Goal: Transaction & Acquisition: Purchase product/service

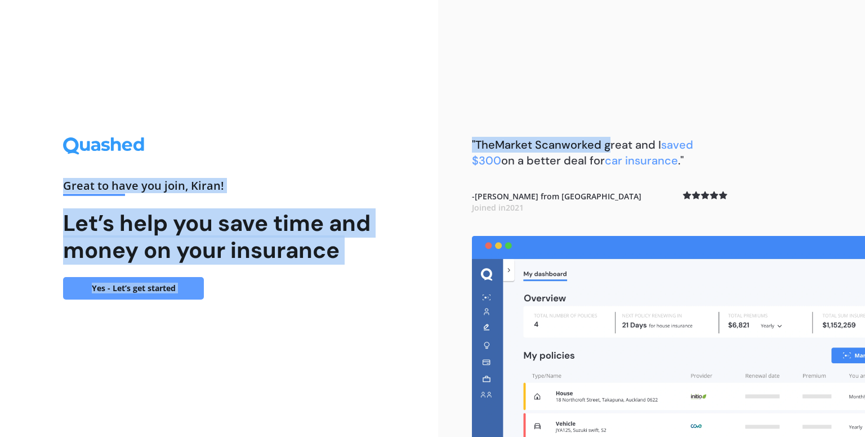
drag, startPoint x: 313, startPoint y: 225, endPoint x: 499, endPoint y: 276, distance: 192.0
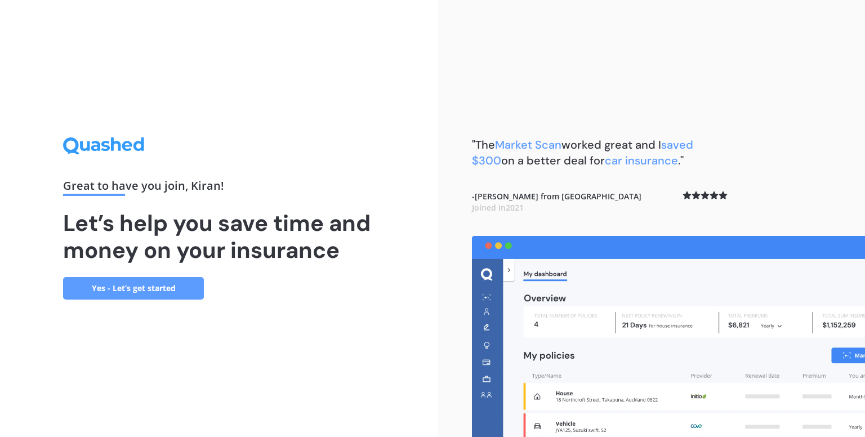
click at [657, 66] on div ""The Market Scan worked great and I saved $300 on a better deal for car insuran…" at bounding box center [651, 218] width 427 height 437
click at [126, 281] on link "Yes - Let’s get started" at bounding box center [133, 288] width 141 height 23
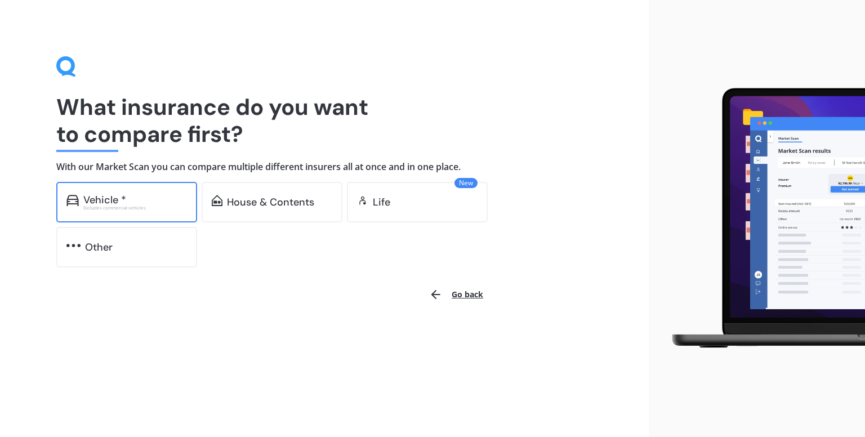
click at [167, 206] on div "Excludes commercial vehicles" at bounding box center [135, 208] width 104 height 5
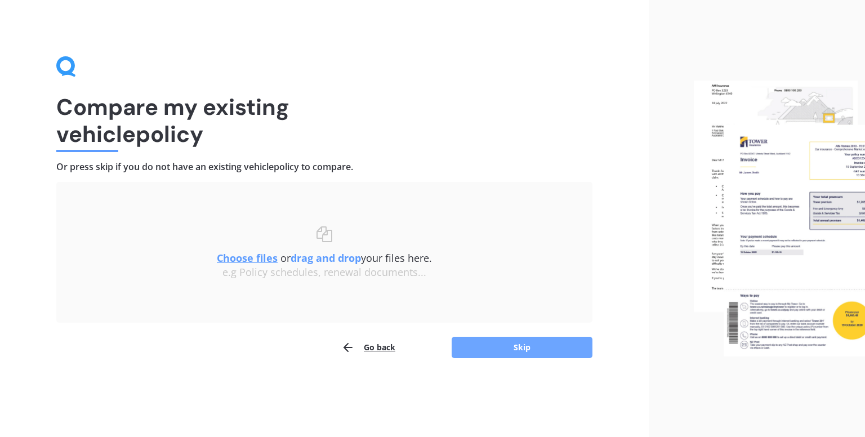
click at [478, 344] on button "Skip" at bounding box center [522, 347] width 141 height 21
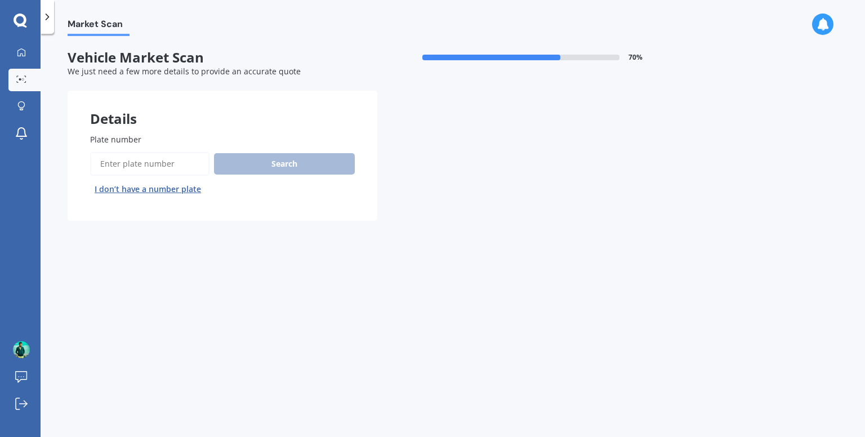
click at [130, 151] on div "Plate number Search I don’t have a number plate" at bounding box center [222, 166] width 265 height 65
click at [135, 162] on input "Plate number" at bounding box center [149, 164] width 119 height 24
type input "rjm744"
click at [291, 167] on button "Search" at bounding box center [284, 163] width 141 height 21
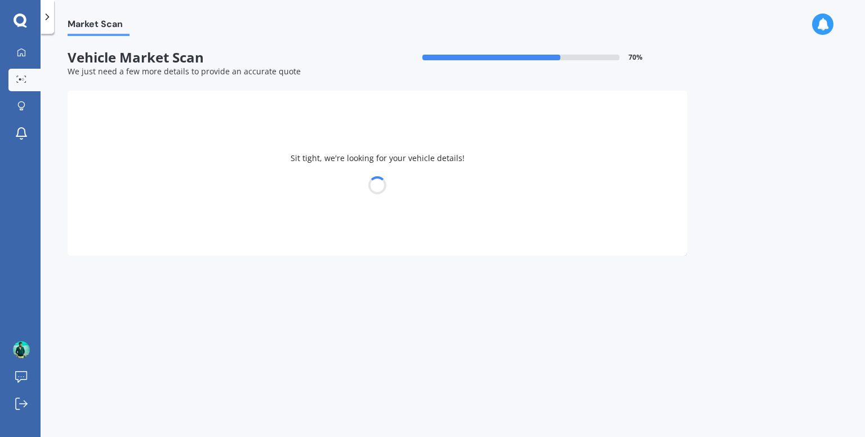
select select "TOYOTA"
select select "AQUA"
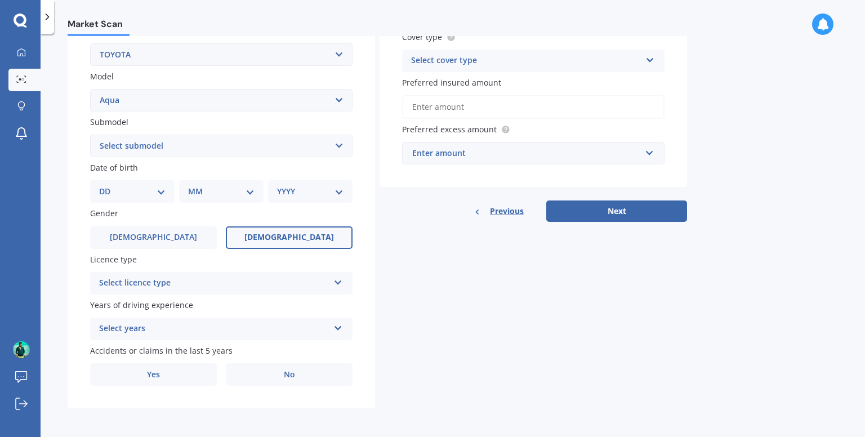
scroll to position [226, 0]
click at [250, 286] on div "Select licence type" at bounding box center [214, 283] width 230 height 14
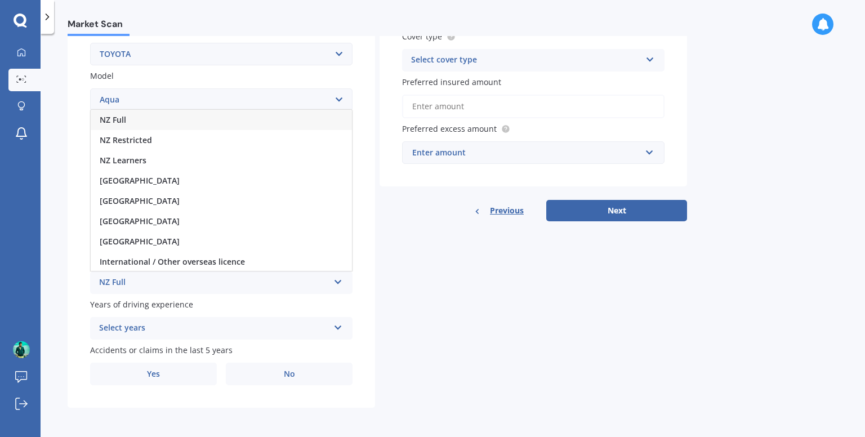
click at [514, 372] on div "Details Plate number Search I don’t have a number plate Year 2012 Make Select m…" at bounding box center [378, 137] width 620 height 544
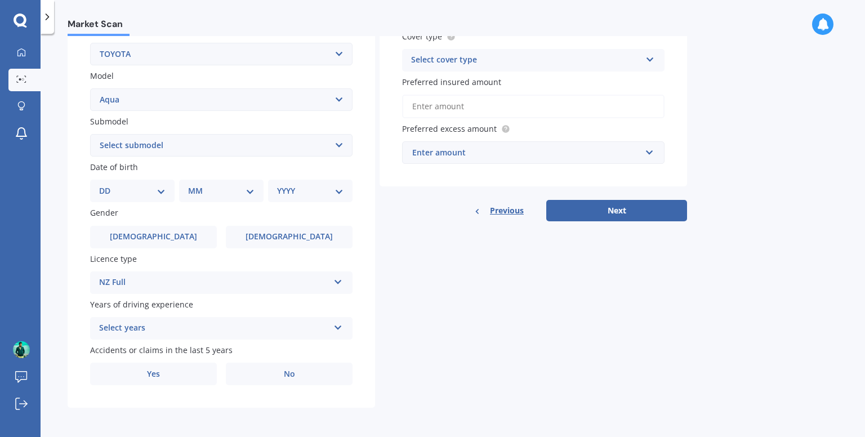
click at [203, 148] on select "Select submodel (All Other) Hatchback Hybrid" at bounding box center [221, 145] width 263 height 23
select select "HATCHBACK"
click at [90, 134] on select "Select submodel (All Other) Hatchback Hybrid" at bounding box center [221, 145] width 263 height 23
click at [292, 193] on select "YYYY 2025 2024 2023 2022 2021 2020 2019 2018 2017 2016 2015 2014 2013 2012 2011…" at bounding box center [310, 191] width 66 height 12
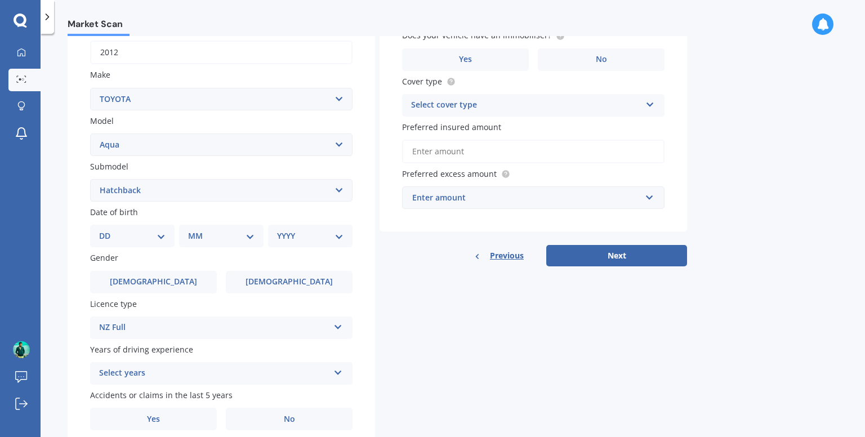
scroll to position [113, 0]
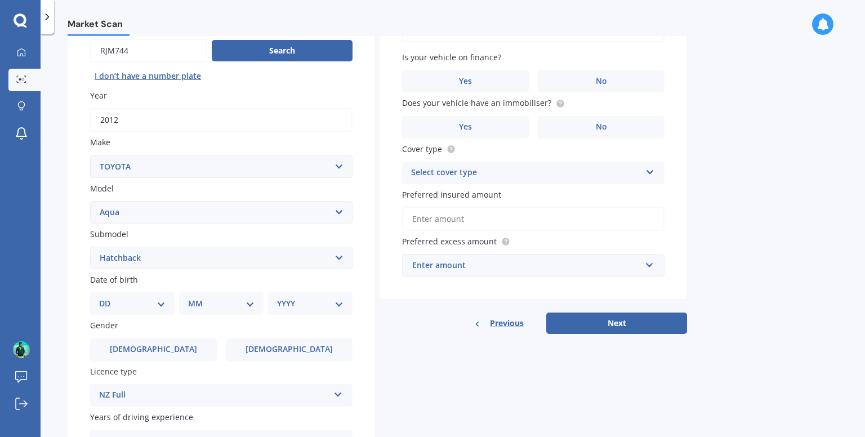
click at [299, 312] on div "YYYY 2025 2024 2023 2022 2021 2020 2019 2018 2017 2016 2015 2014 2013 2012 2011…" at bounding box center [310, 303] width 85 height 23
click at [301, 299] on select "YYYY 2025 2024 2023 2022 2021 2020 2019 2018 2017 2016 2015 2014 2013 2012 2011…" at bounding box center [310, 303] width 66 height 12
select select "2000"
click at [277, 297] on select "YYYY 2025 2024 2023 2022 2021 2020 2019 2018 2017 2016 2015 2014 2013 2012 2011…" at bounding box center [310, 303] width 66 height 12
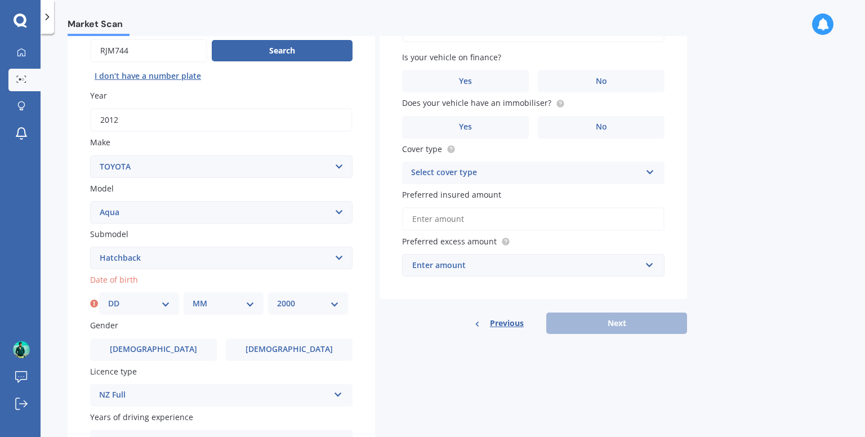
click at [220, 297] on select "MM 01 02 03 04 05 06 07 08 09 10 11 12" at bounding box center [224, 303] width 62 height 12
select select "04"
click at [193, 297] on select "MM 01 02 03 04 05 06 07 08 09 10 11 12" at bounding box center [224, 303] width 62 height 12
click at [136, 308] on select "DD 01 02 03 04 05 06 07 08 09 10 11 12 13 14 15 16 17 18 19 20 21 22 23 24 25 2…" at bounding box center [139, 303] width 62 height 12
select select "26"
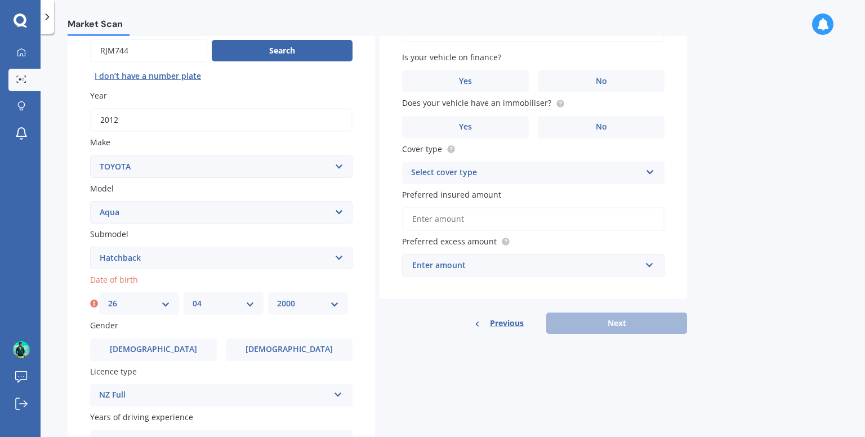
click at [108, 297] on select "DD 01 02 03 04 05 06 07 08 09 10 11 12 13 14 15 16 17 18 19 20 21 22 23 24 25 2…" at bounding box center [139, 303] width 62 height 12
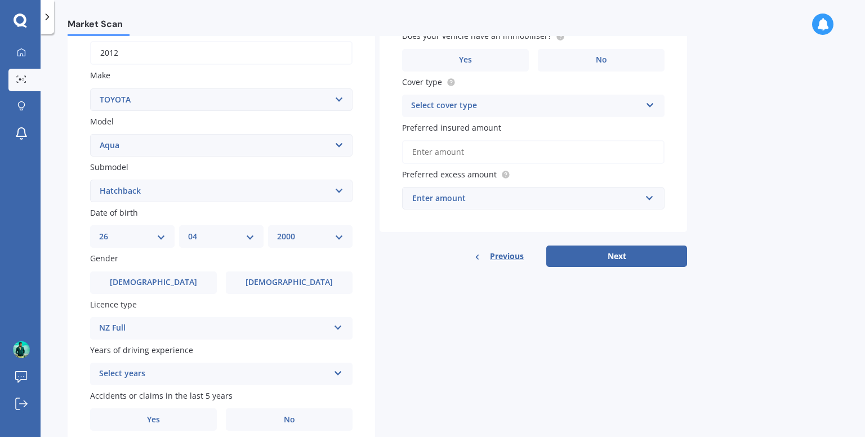
scroll to position [226, 0]
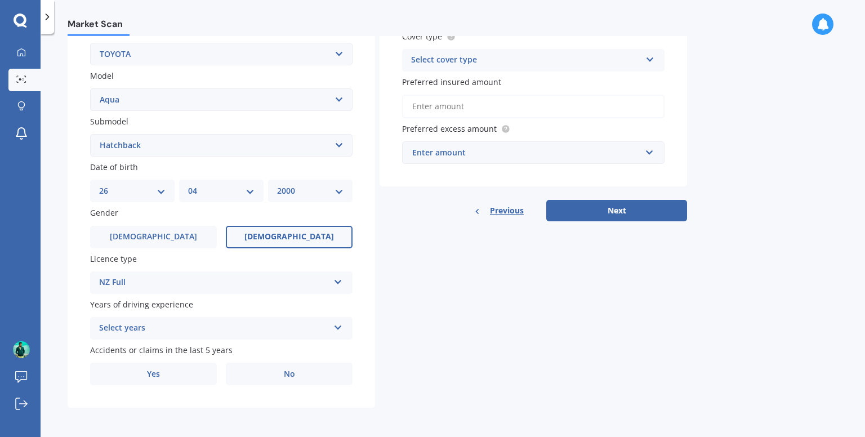
click at [308, 241] on label "Female" at bounding box center [289, 237] width 127 height 23
click at [0, 0] on input "Female" at bounding box center [0, 0] width 0 height 0
click at [193, 284] on div "NZ Full" at bounding box center [214, 283] width 230 height 14
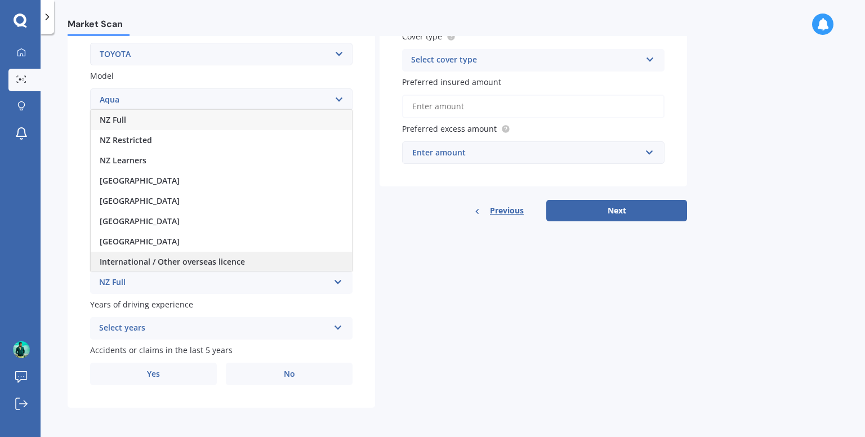
click at [201, 259] on span "International / Other overseas licence" at bounding box center [172, 261] width 145 height 11
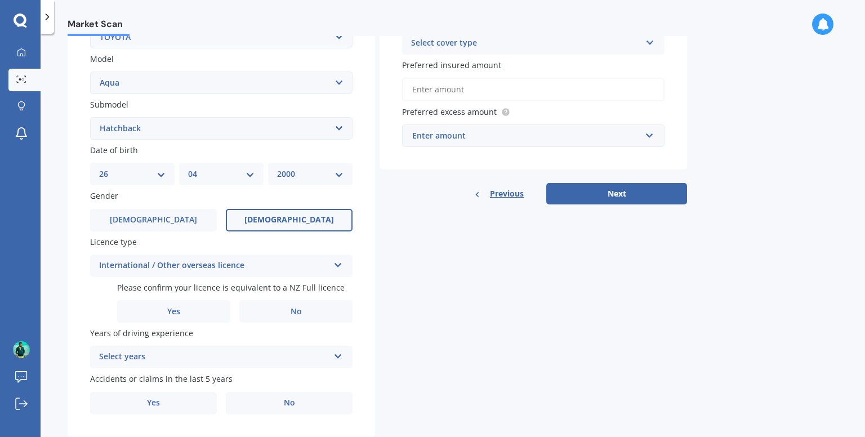
scroll to position [272, 0]
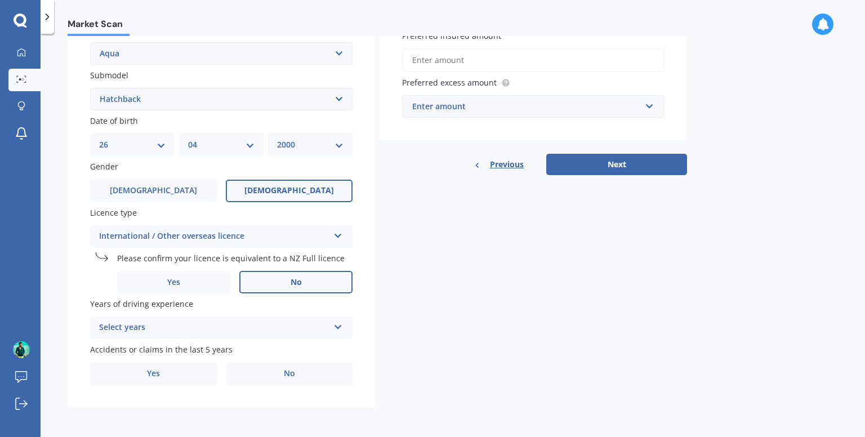
click at [275, 282] on label "No" at bounding box center [295, 282] width 113 height 23
click at [0, 0] on input "No" at bounding box center [0, 0] width 0 height 0
click at [205, 278] on label "Yes" at bounding box center [173, 282] width 113 height 23
click at [0, 0] on input "Yes" at bounding box center [0, 0] width 0 height 0
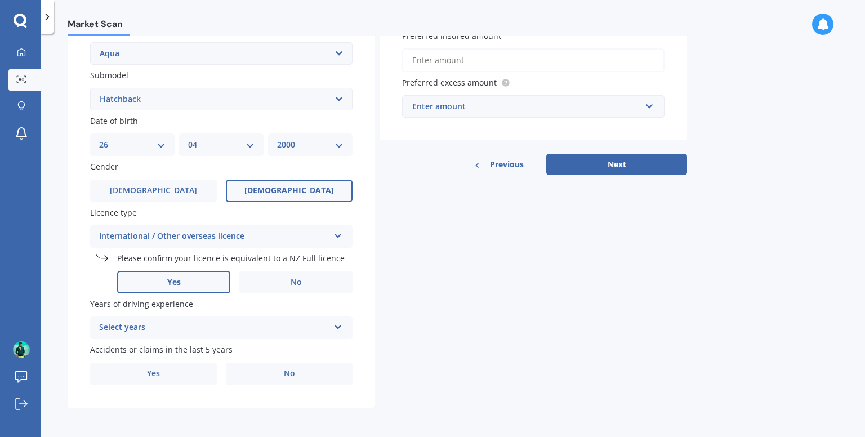
click at [153, 330] on div "Select years" at bounding box center [214, 328] width 230 height 14
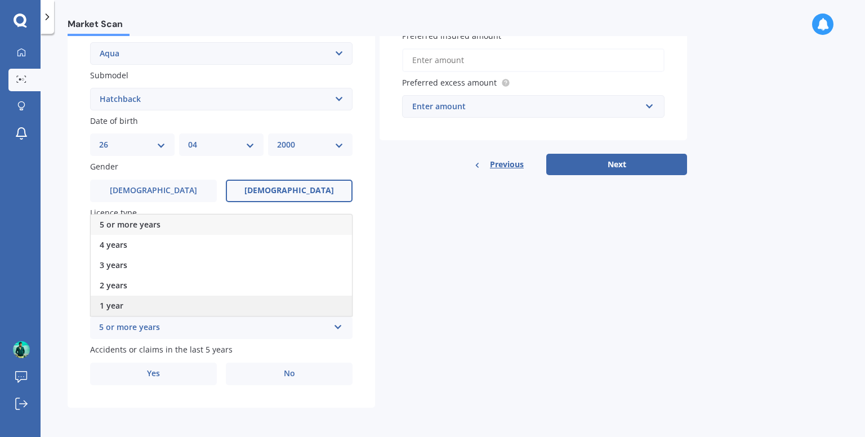
click at [146, 304] on div "1 year" at bounding box center [221, 306] width 261 height 20
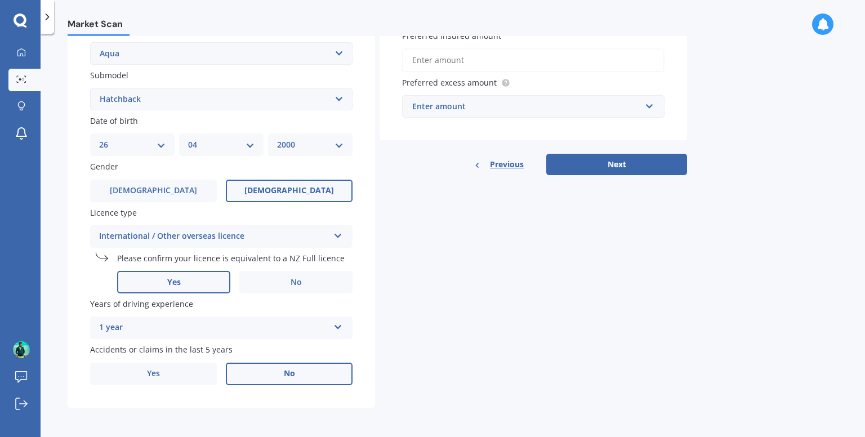
click at [268, 369] on label "No" at bounding box center [289, 374] width 127 height 23
click at [0, 0] on input "No" at bounding box center [0, 0] width 0 height 0
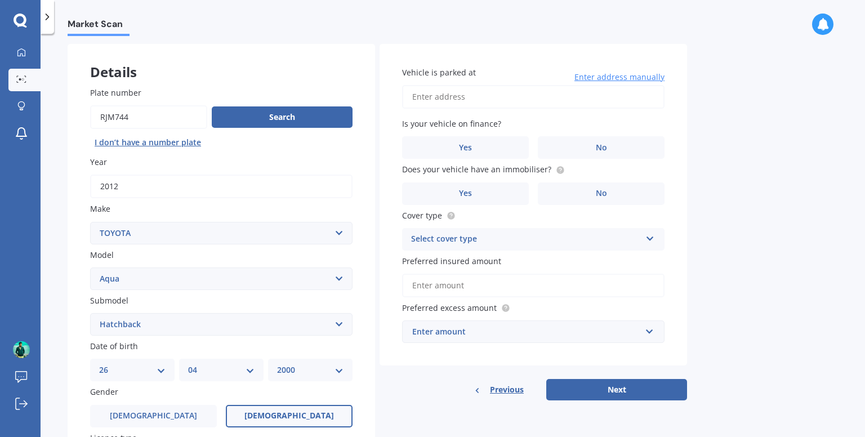
scroll to position [0, 0]
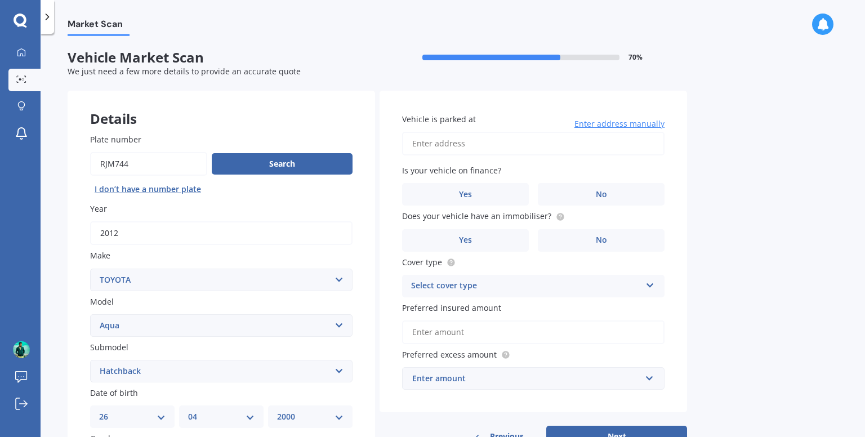
click at [493, 143] on input "Vehicle is parked at" at bounding box center [533, 144] width 263 height 24
drag, startPoint x: 429, startPoint y: 143, endPoint x: 392, endPoint y: 148, distance: 37.5
click at [392, 148] on div "Vehicle is parked at 511/8 Ronayne Street Auckland CentralAuckland 1010 Enter a…" at bounding box center [534, 252] width 308 height 322
type input "8 Ronayne Street, Auckland Central, Auckland 1010"
click at [568, 197] on label "No" at bounding box center [601, 194] width 127 height 23
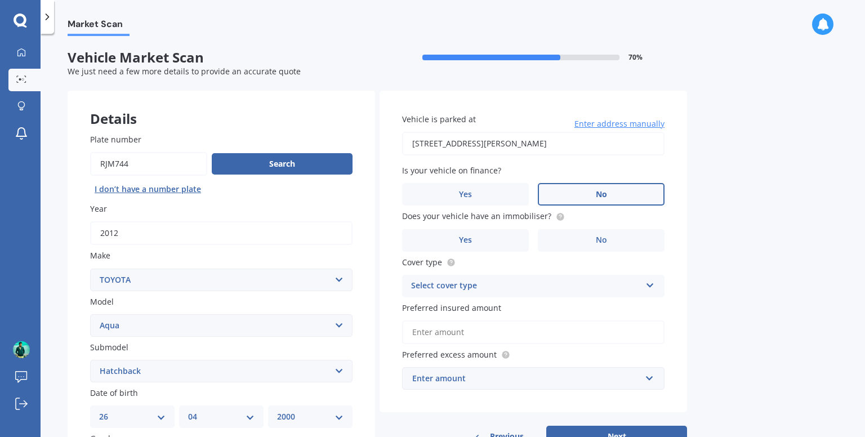
click at [0, 0] on input "No" at bounding box center [0, 0] width 0 height 0
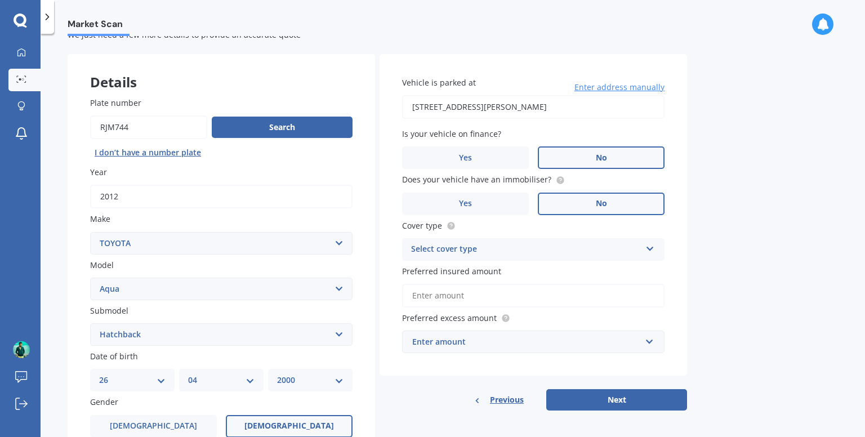
scroll to position [56, 0]
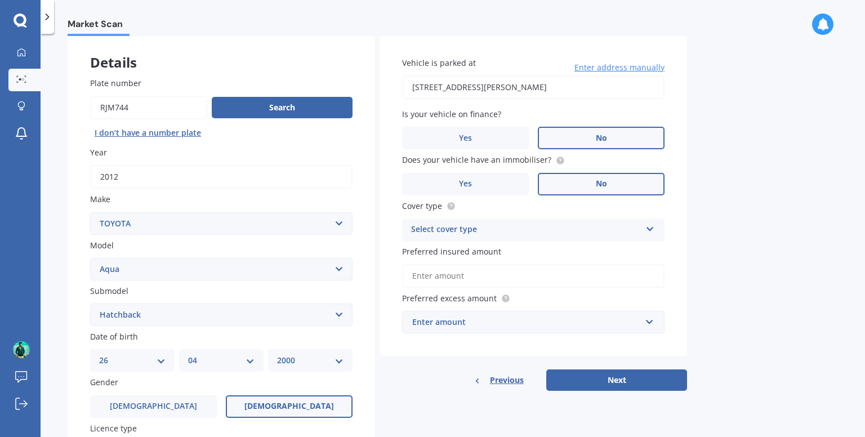
click at [579, 174] on label "No" at bounding box center [601, 184] width 127 height 23
click at [0, 0] on input "No" at bounding box center [0, 0] width 0 height 0
click at [580, 176] on label "No" at bounding box center [601, 184] width 127 height 23
click at [0, 0] on input "No" at bounding box center [0, 0] width 0 height 0
click at [540, 226] on div "Select cover type" at bounding box center [526, 230] width 230 height 14
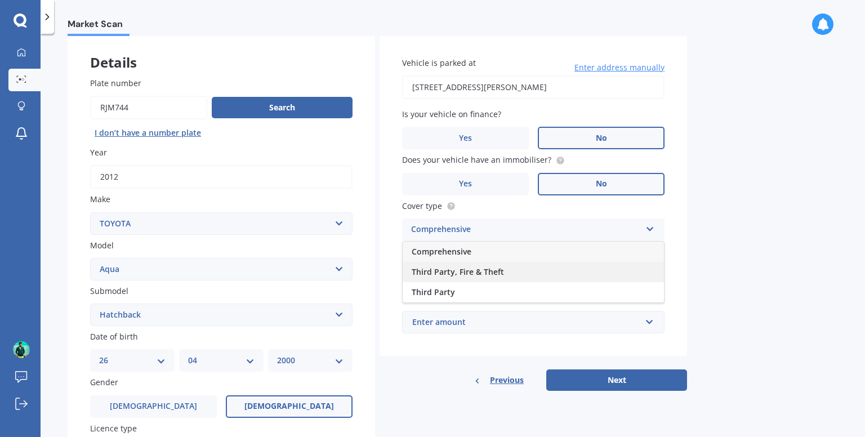
click at [517, 272] on div "Third Party, Fire & Theft" at bounding box center [533, 272] width 261 height 20
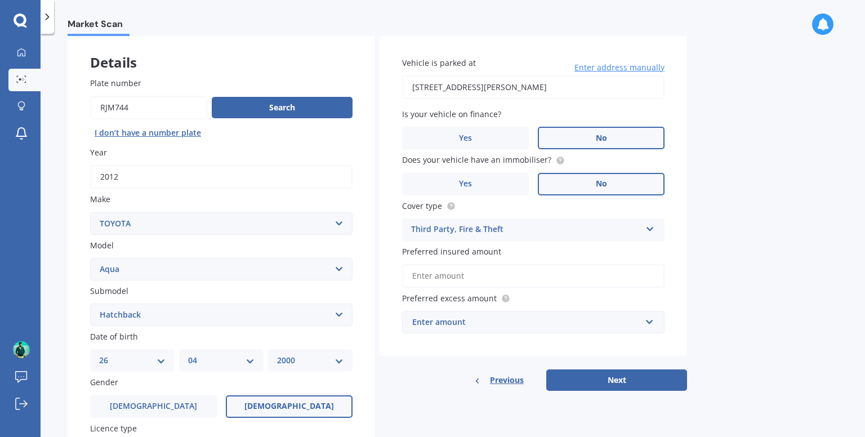
click at [487, 274] on input "Preferred insured amount" at bounding box center [533, 276] width 263 height 24
click at [478, 277] on input "Preferred insured amount" at bounding box center [533, 276] width 263 height 24
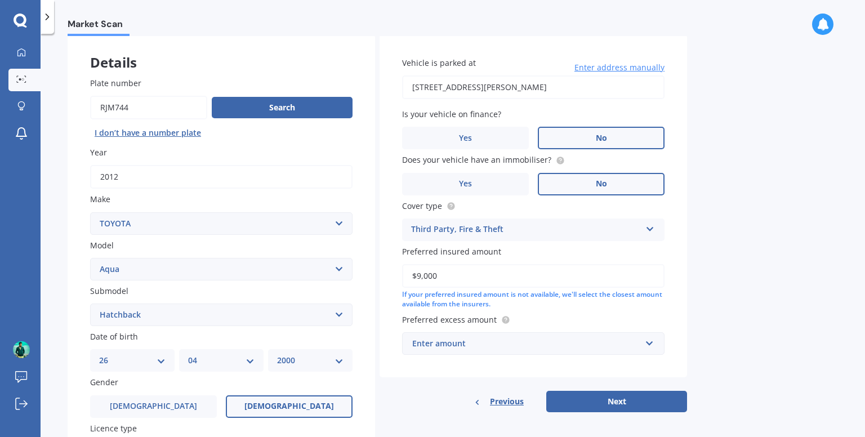
type input "$9,000"
click at [527, 338] on div "Enter amount" at bounding box center [526, 343] width 229 height 12
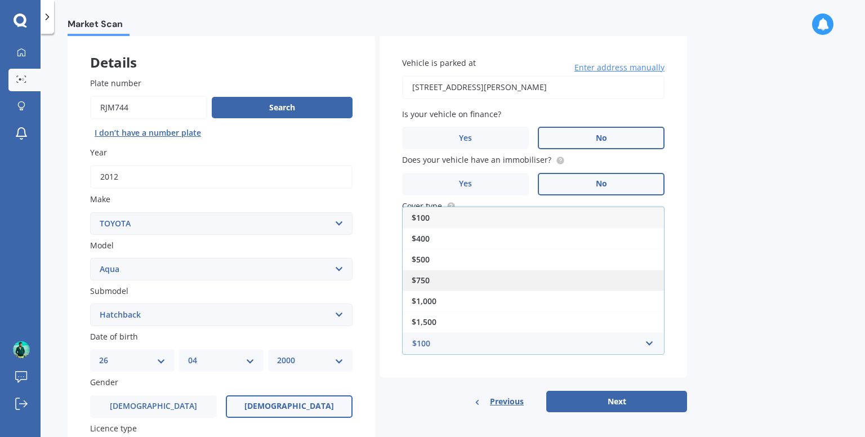
click at [500, 276] on div "$750" at bounding box center [533, 280] width 261 height 21
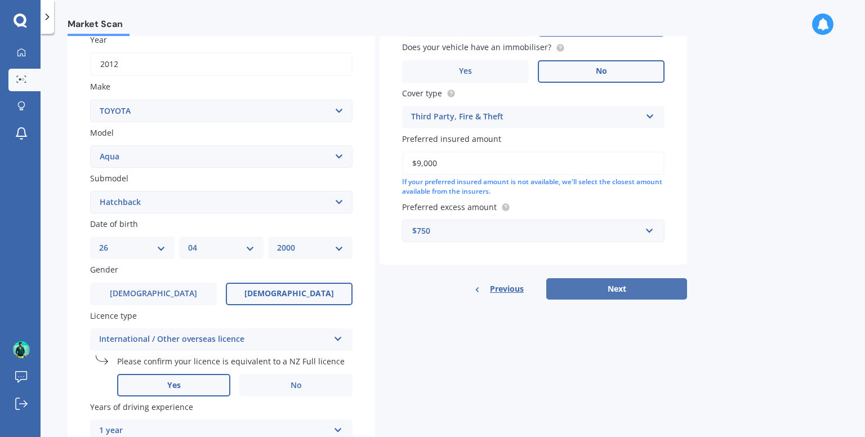
click at [599, 293] on button "Next" at bounding box center [617, 288] width 141 height 21
select select "26"
select select "04"
select select "2000"
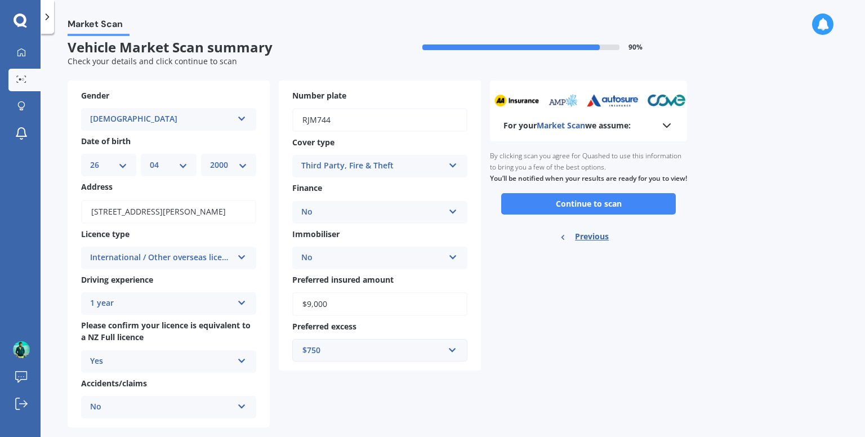
scroll to position [0, 0]
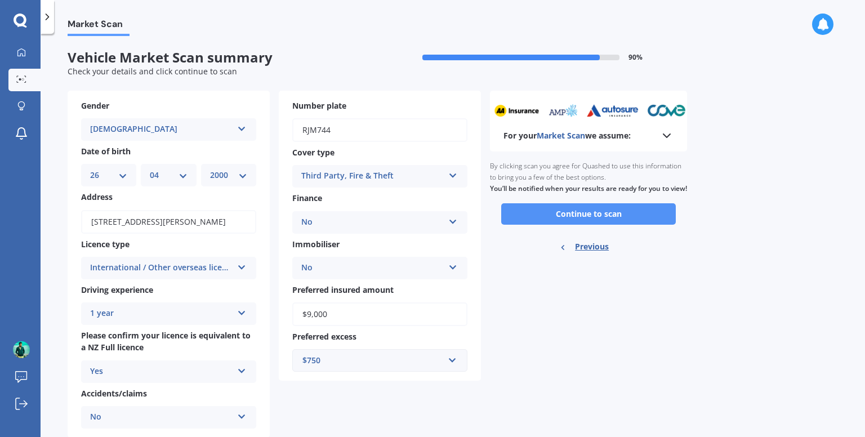
click at [568, 225] on button "Continue to scan" at bounding box center [588, 213] width 175 height 21
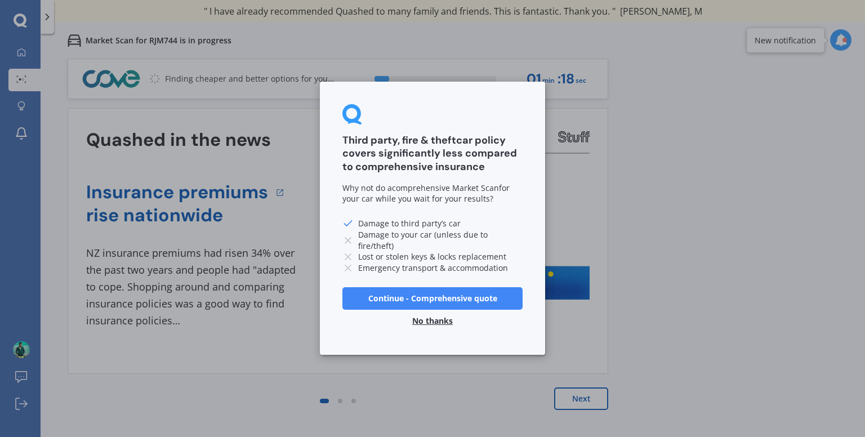
click at [429, 325] on button "No thanks" at bounding box center [433, 321] width 54 height 23
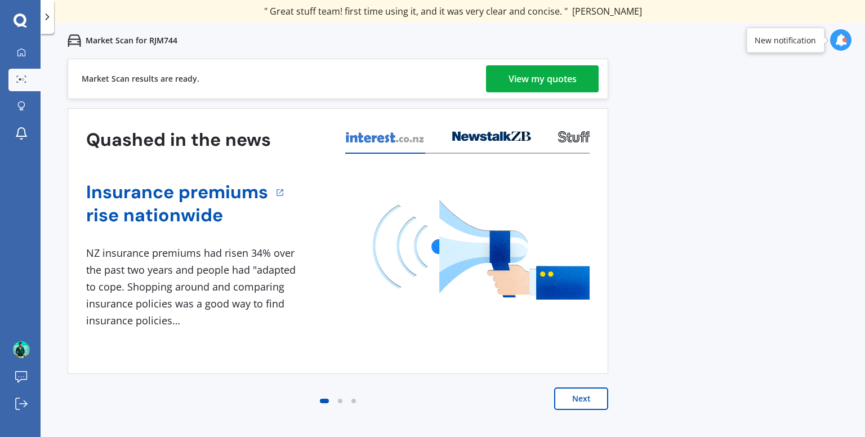
click at [564, 75] on div "View my quotes" at bounding box center [543, 78] width 68 height 27
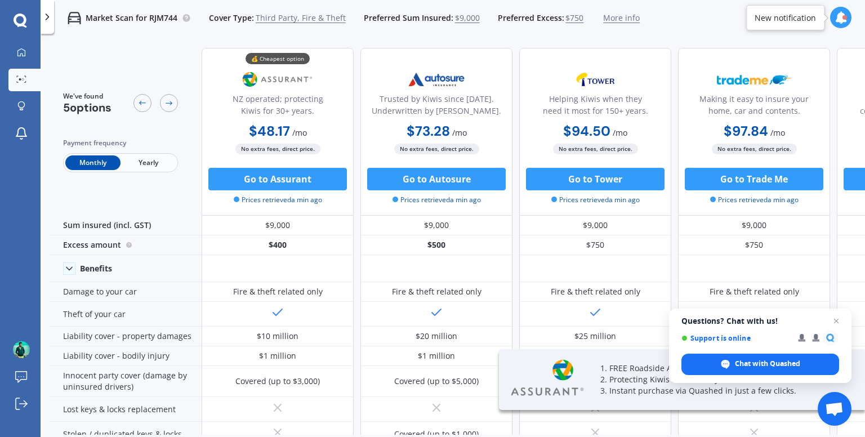
drag, startPoint x: 828, startPoint y: 116, endPoint x: 694, endPoint y: 130, distance: 134.2
click at [694, 130] on div "Making it easy to insure your home, car and contents. $97.84 / mo $1,068.82 / y…" at bounding box center [754, 132] width 152 height 168
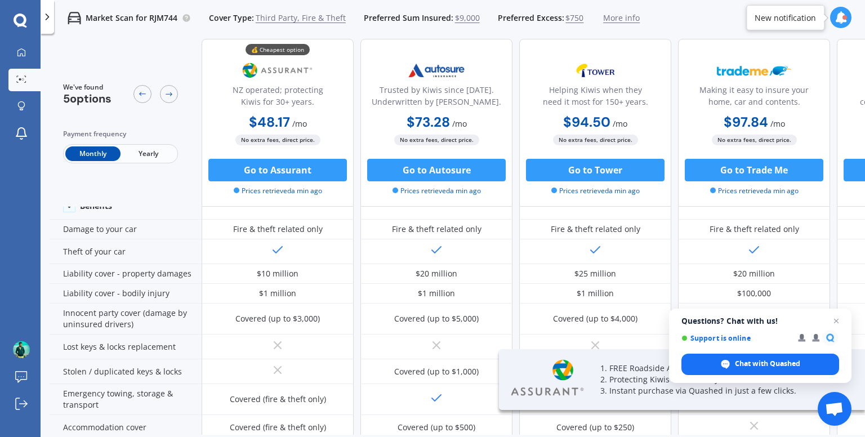
scroll to position [113, 0]
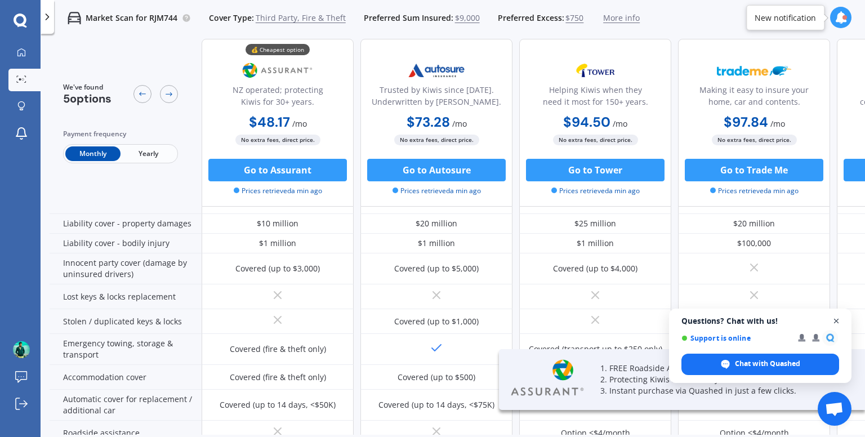
click at [836, 317] on span "Close chat" at bounding box center [837, 321] width 14 height 14
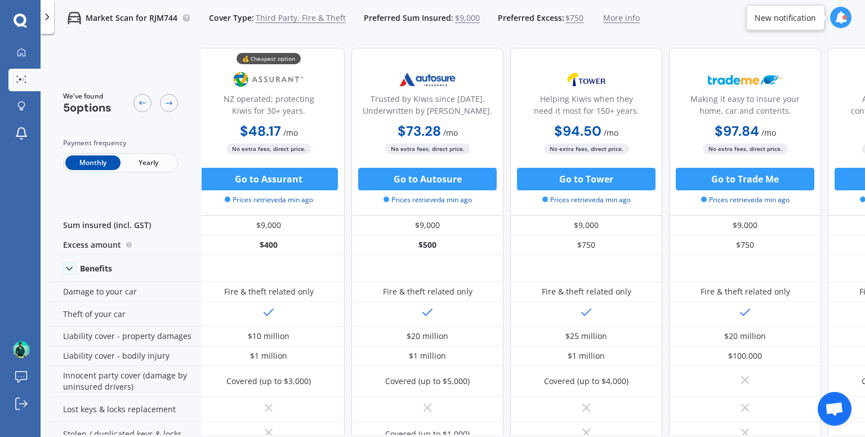
scroll to position [0, 0]
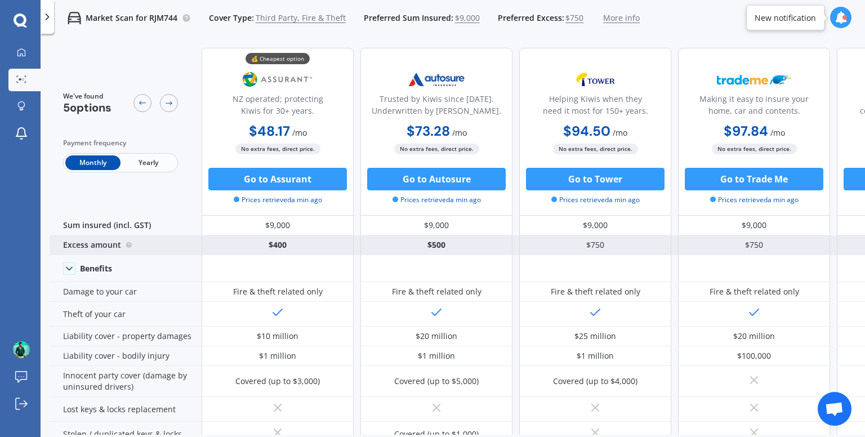
click at [104, 247] on div "Excess amount" at bounding box center [126, 246] width 152 height 20
click at [128, 243] on icon at bounding box center [129, 244] width 2 height 2
click at [131, 245] on circle at bounding box center [129, 245] width 6 height 6
click at [434, 248] on div "$500" at bounding box center [437, 246] width 152 height 20
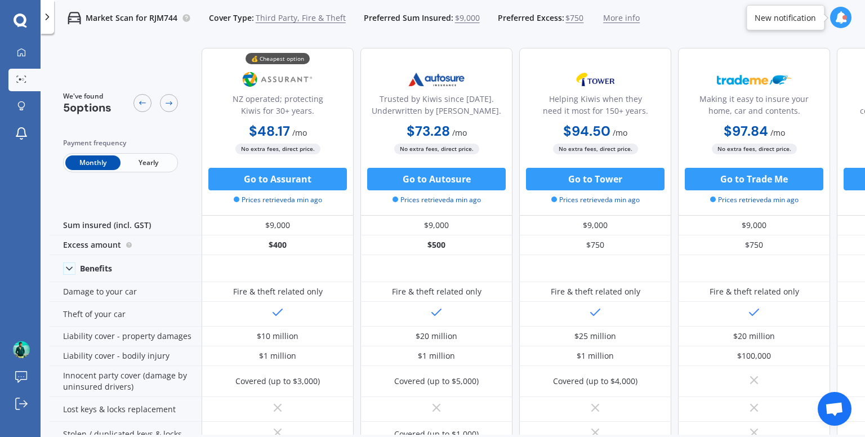
drag, startPoint x: 434, startPoint y: 248, endPoint x: 408, endPoint y: 206, distance: 49.9
click at [408, 206] on div "Trusted by Kiwis since 1971. Underwritten by Vero. $73.28 / mo $800.46 / yr $73…" at bounding box center [437, 132] width 152 height 168
click at [570, 16] on span "$750" at bounding box center [575, 17] width 18 height 11
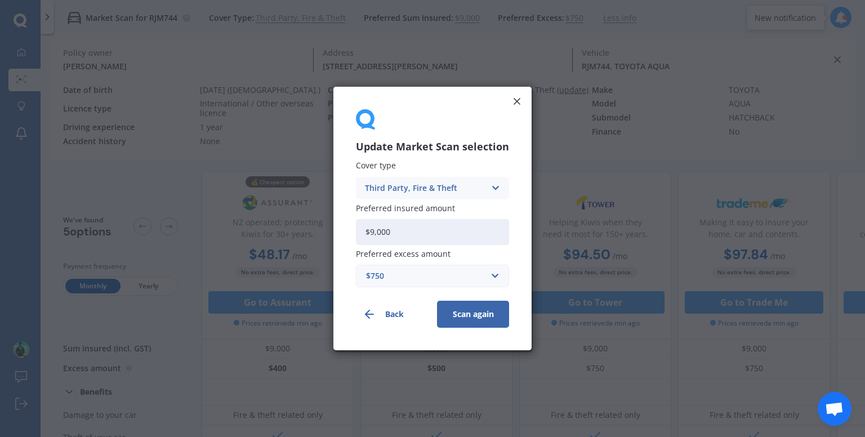
click at [442, 273] on div "$750" at bounding box center [425, 276] width 119 height 12
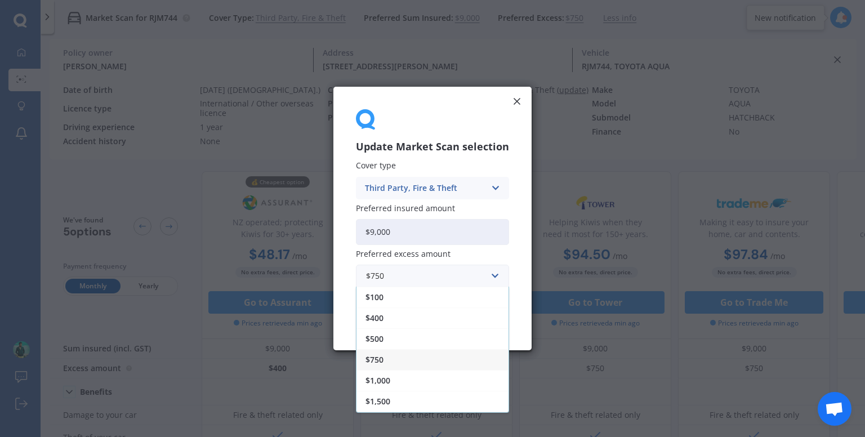
click at [381, 337] on span "$500" at bounding box center [375, 339] width 18 height 8
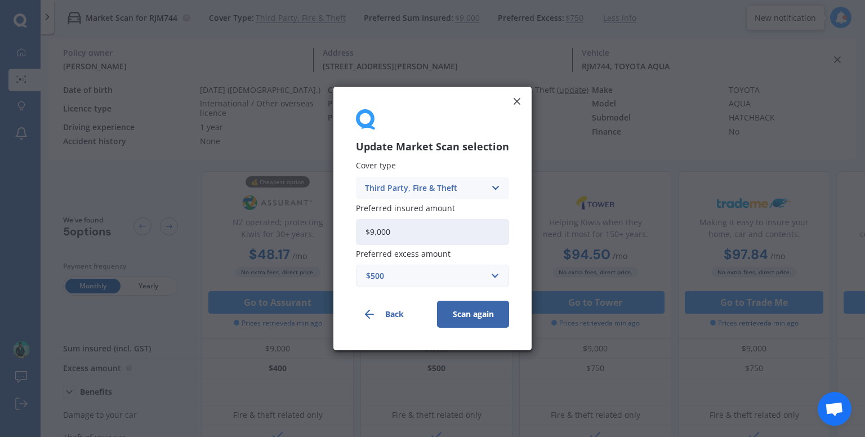
click at [459, 308] on button "Scan again" at bounding box center [473, 314] width 72 height 27
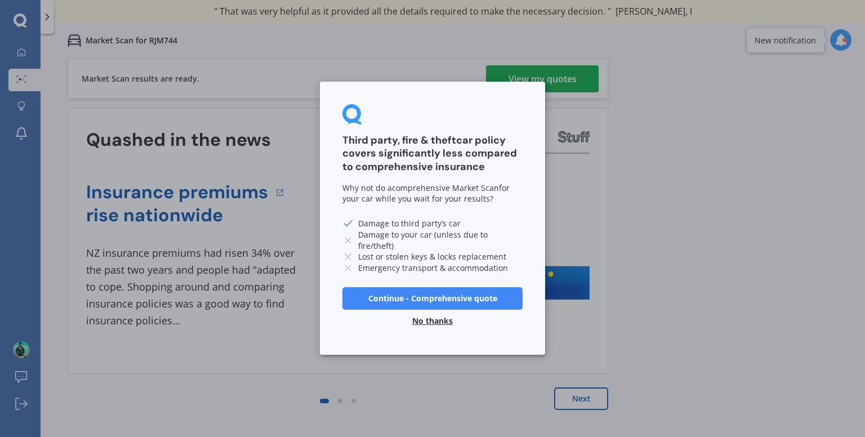
click at [426, 314] on button "No thanks" at bounding box center [433, 321] width 54 height 23
